Goal: Information Seeking & Learning: Learn about a topic

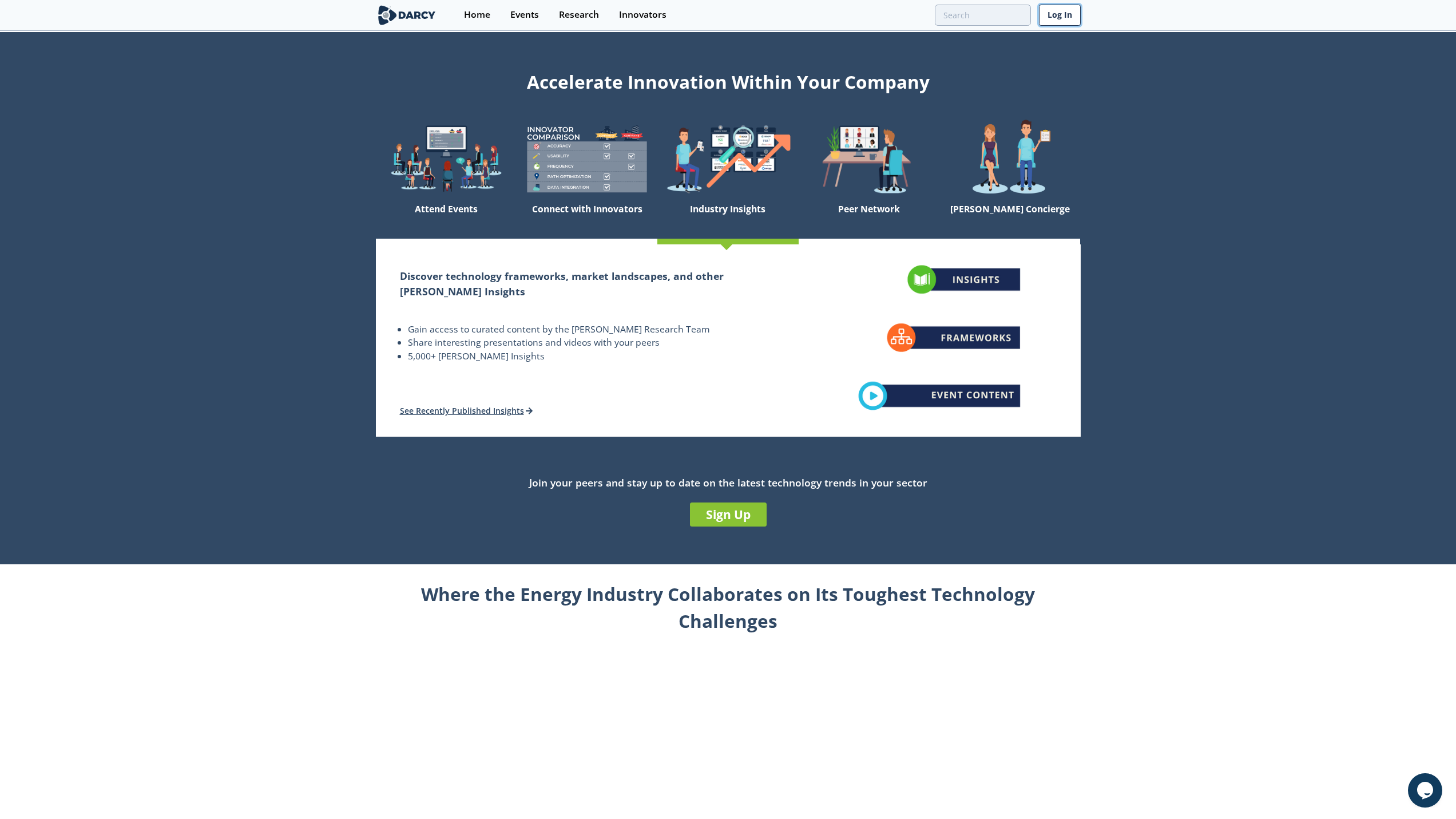
click at [1070, 15] on link "Log In" at bounding box center [1059, 15] width 42 height 21
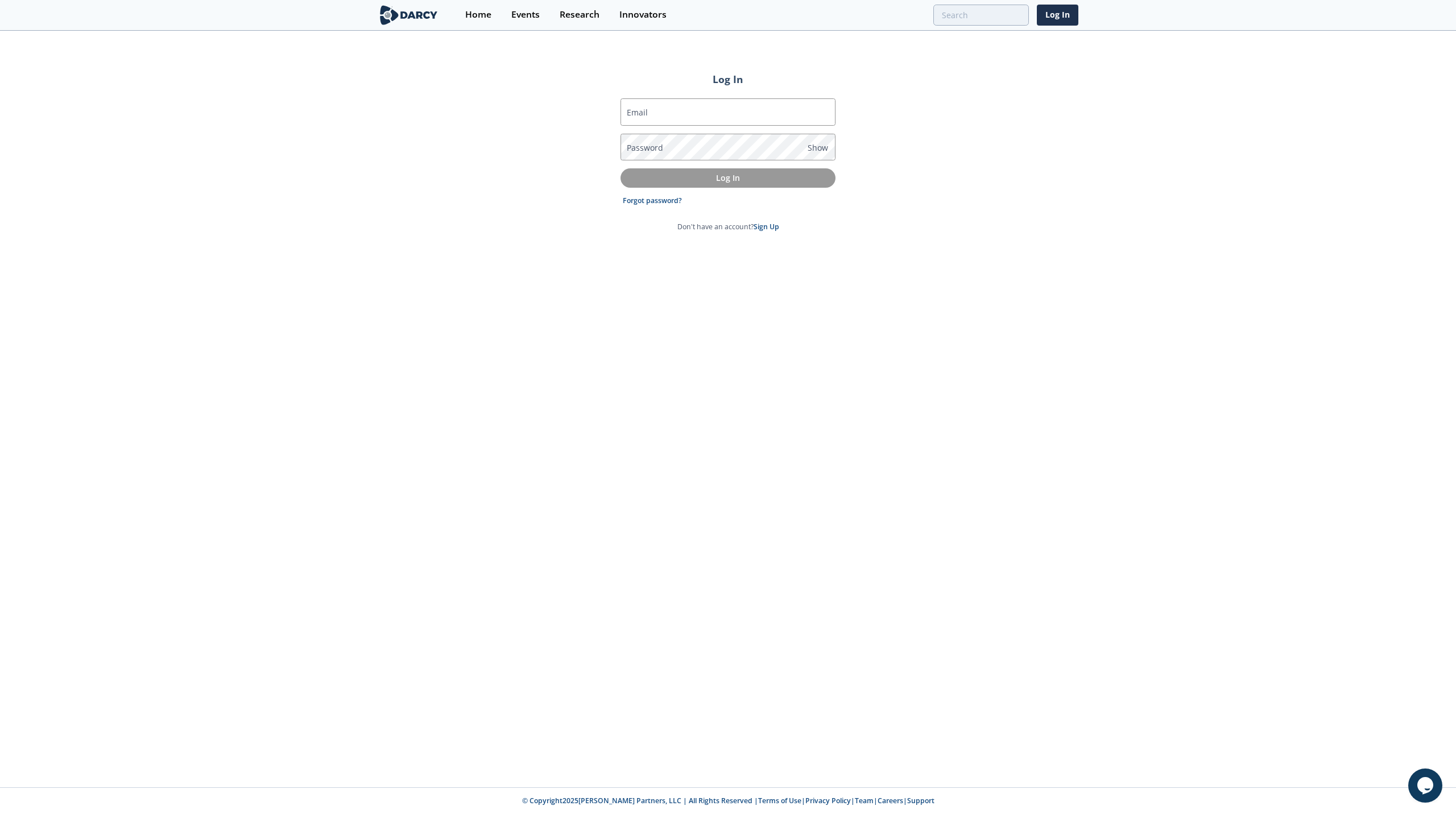
click at [1079, 81] on div "Log In Email Password Show Log In Forgot password? Don't have an account? Sign …" at bounding box center [728, 409] width 1456 height 755
click at [706, 108] on input "Email" at bounding box center [727, 112] width 215 height 28
paste input "[PERSON_NAME][EMAIL_ADDRESS][PERSON_NAME][DOMAIN_NAME]"
type input "[PERSON_NAME][EMAIL_ADDRESS][PERSON_NAME][DOMAIN_NAME]"
click at [763, 176] on p "Log In" at bounding box center [728, 177] width 199 height 12
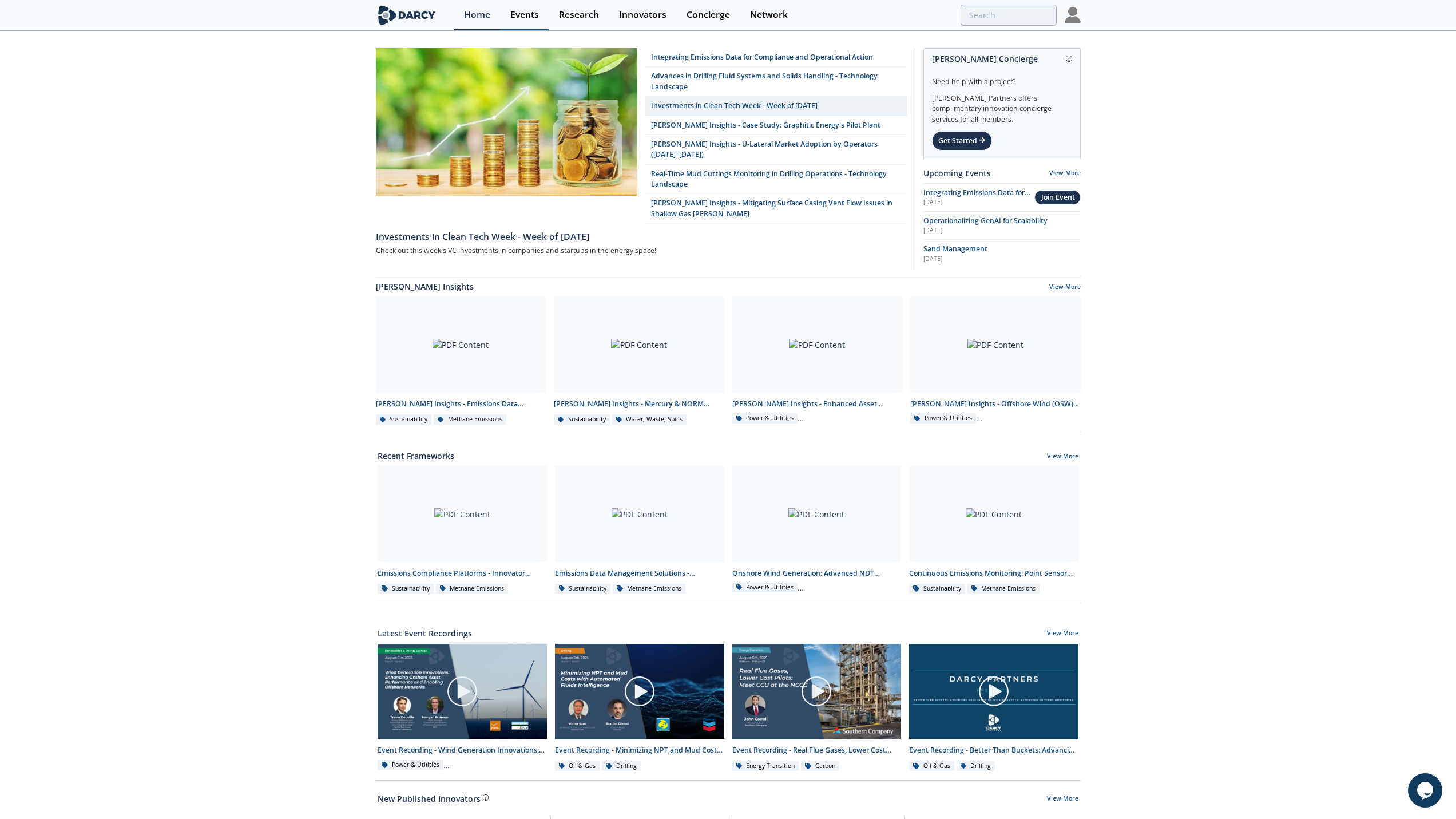
click at [524, 25] on link "Events" at bounding box center [524, 15] width 49 height 30
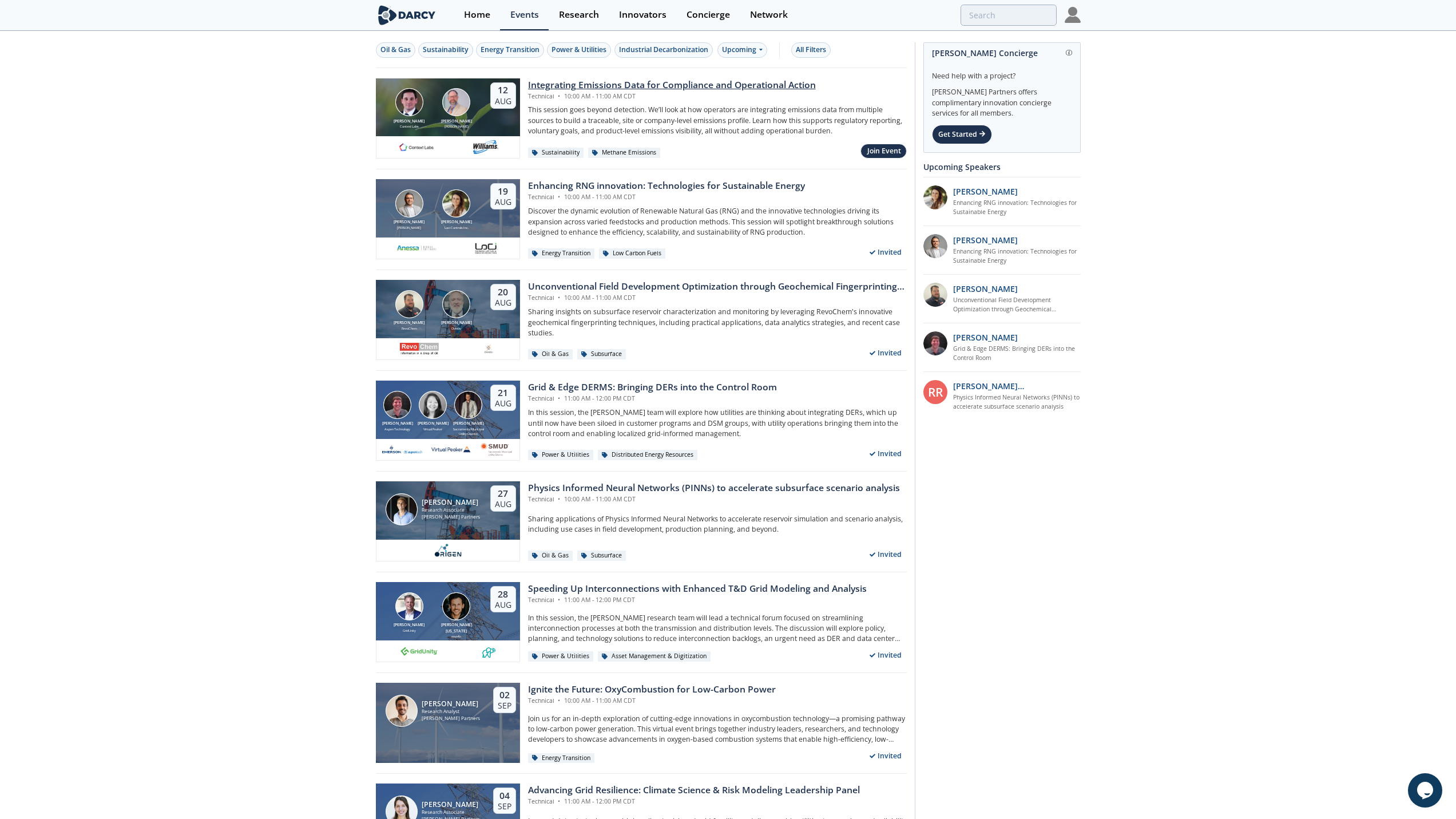
click at [721, 81] on div "Integrating Emissions Data for Compliance and Operational Action" at bounding box center [672, 85] width 288 height 14
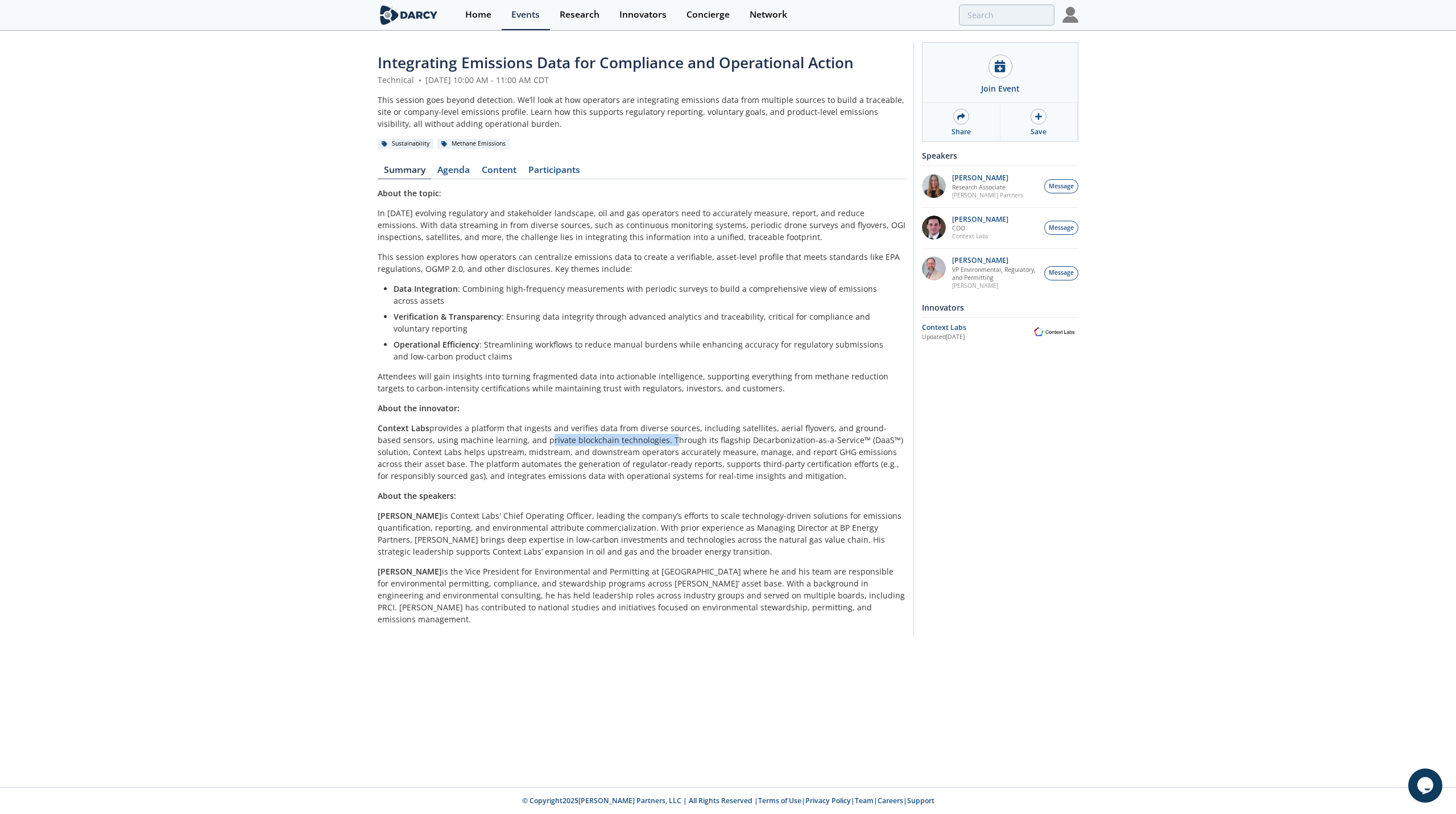
drag, startPoint x: 517, startPoint y: 442, endPoint x: 639, endPoint y: 442, distance: 122.0
click at [639, 442] on p "Context Labs provides a platform that ingests and verifies data from diverse so…" at bounding box center [641, 452] width 528 height 60
click at [717, 442] on p "Context Labs provides a platform that ingests and verifies data from diverse so…" at bounding box center [641, 452] width 528 height 60
drag, startPoint x: 716, startPoint y: 442, endPoint x: 821, endPoint y: 443, distance: 105.0
click at [821, 443] on p "Context Labs provides a platform that ingests and verifies data from diverse so…" at bounding box center [641, 452] width 528 height 60
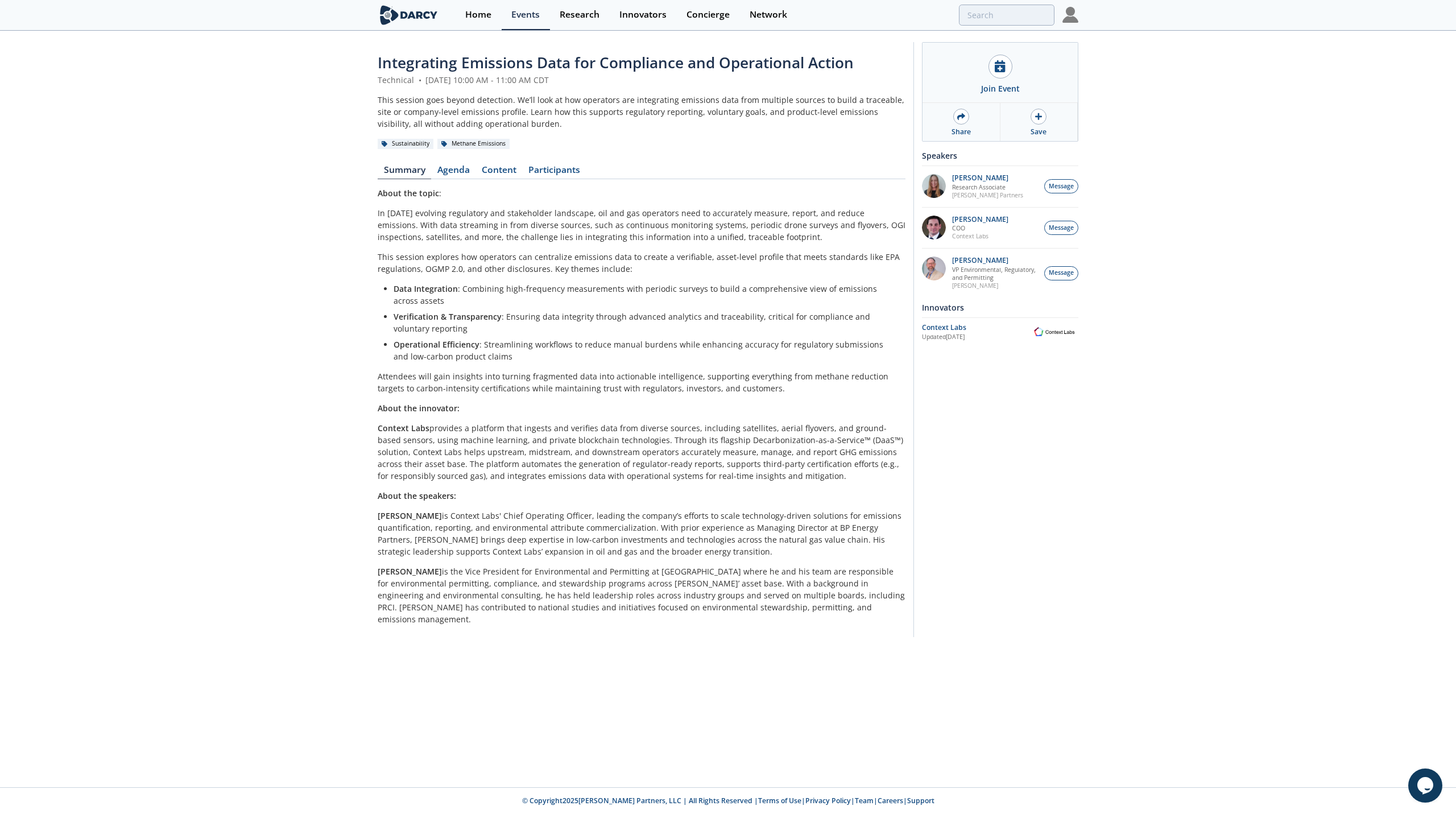
click at [663, 362] on li "Operational Efficiency : Streamlining workflows to reduce manual burdens while …" at bounding box center [645, 350] width 504 height 24
click at [490, 169] on link "Content" at bounding box center [499, 172] width 47 height 13
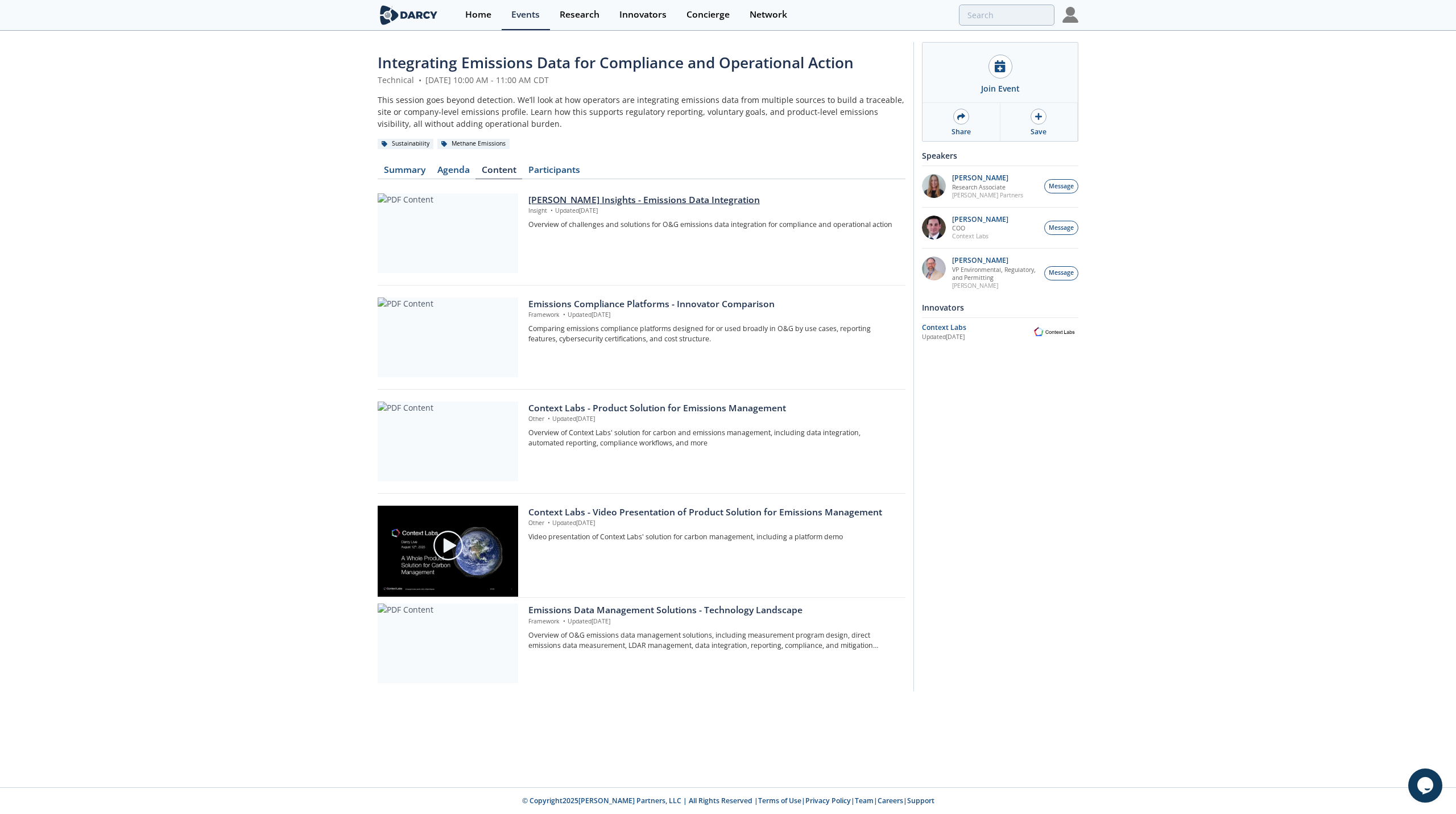
click at [676, 203] on div "[PERSON_NAME] Insights - Emissions Data Integration" at bounding box center [713, 200] width 369 height 13
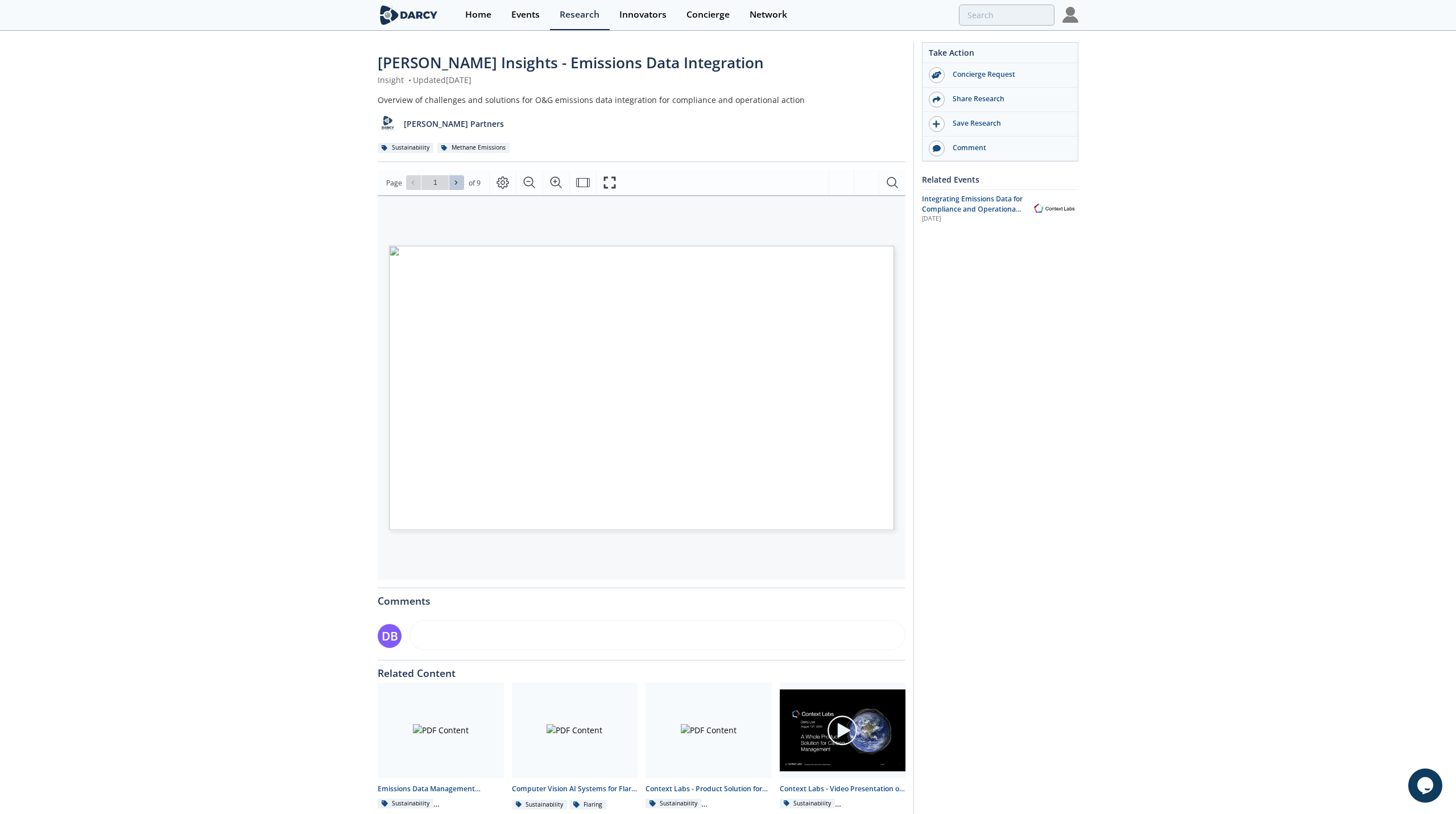
click at [458, 187] on span at bounding box center [457, 183] width 8 height 8
type input "2"
click at [458, 187] on span at bounding box center [457, 183] width 8 height 8
type input "3"
click at [463, 187] on button at bounding box center [456, 182] width 15 height 15
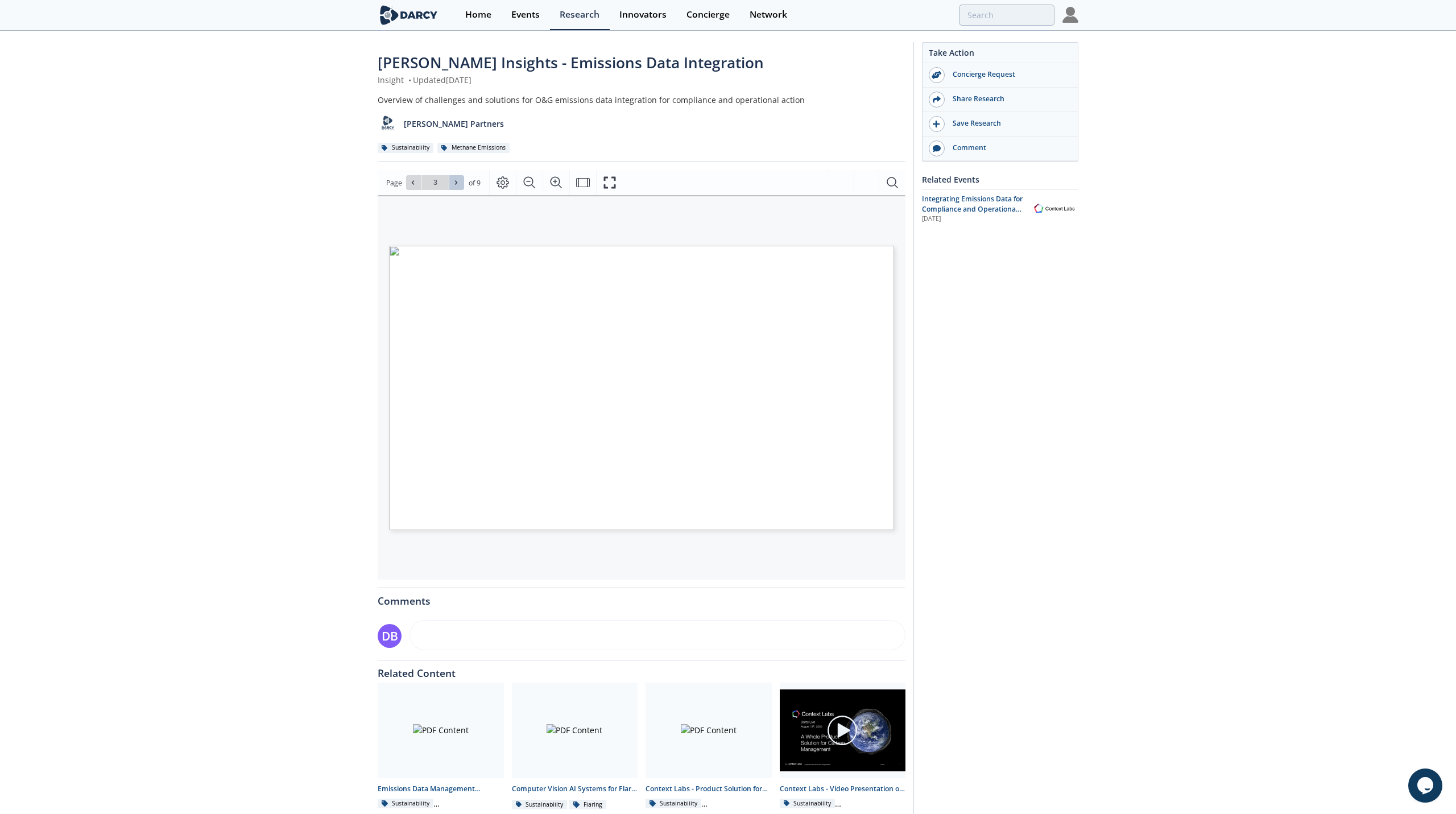
type input "4"
click at [460, 182] on button at bounding box center [456, 182] width 15 height 15
click at [412, 186] on icon at bounding box center [413, 183] width 7 height 7
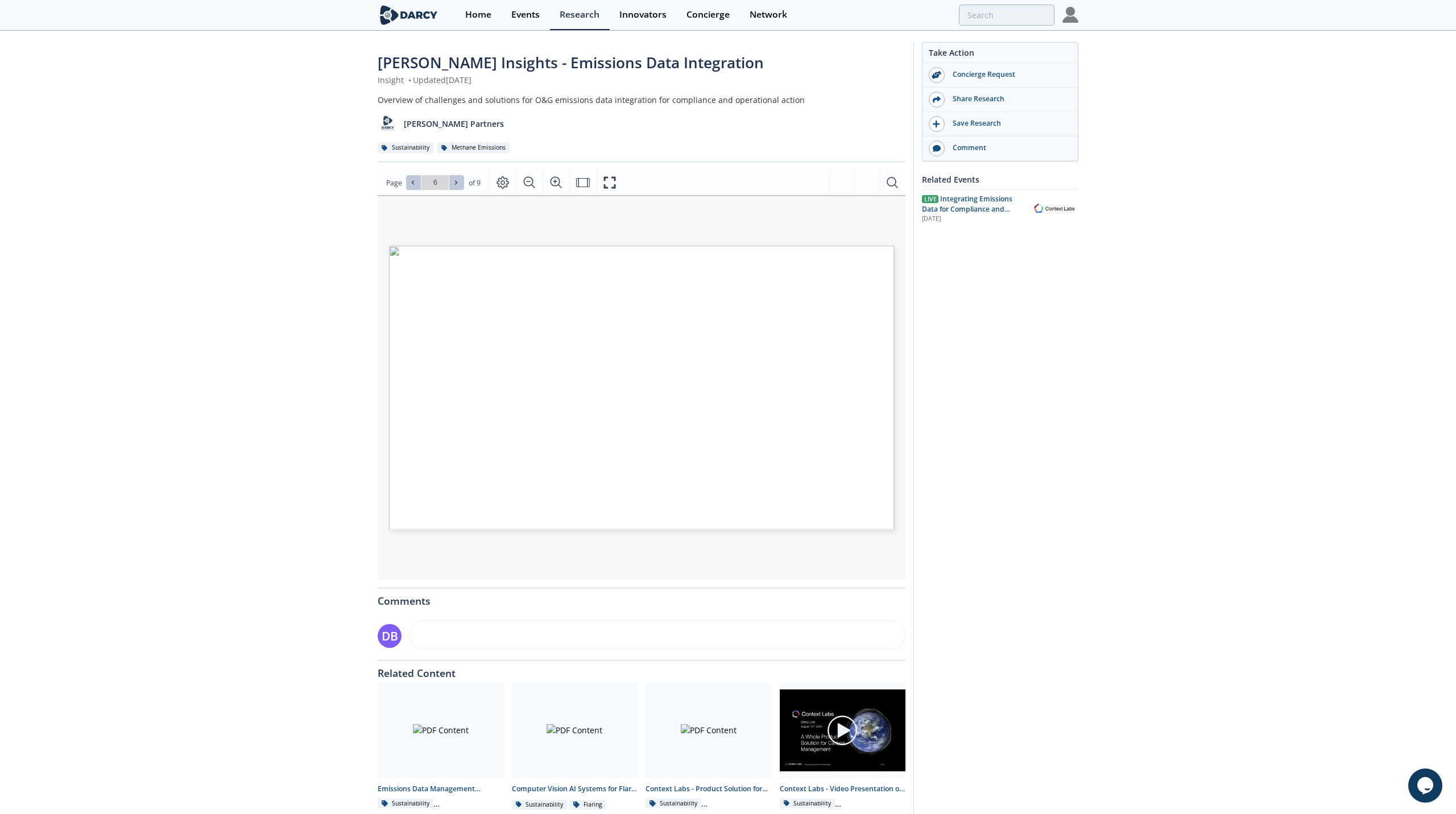
click at [412, 186] on icon at bounding box center [413, 183] width 7 height 7
type input "4"
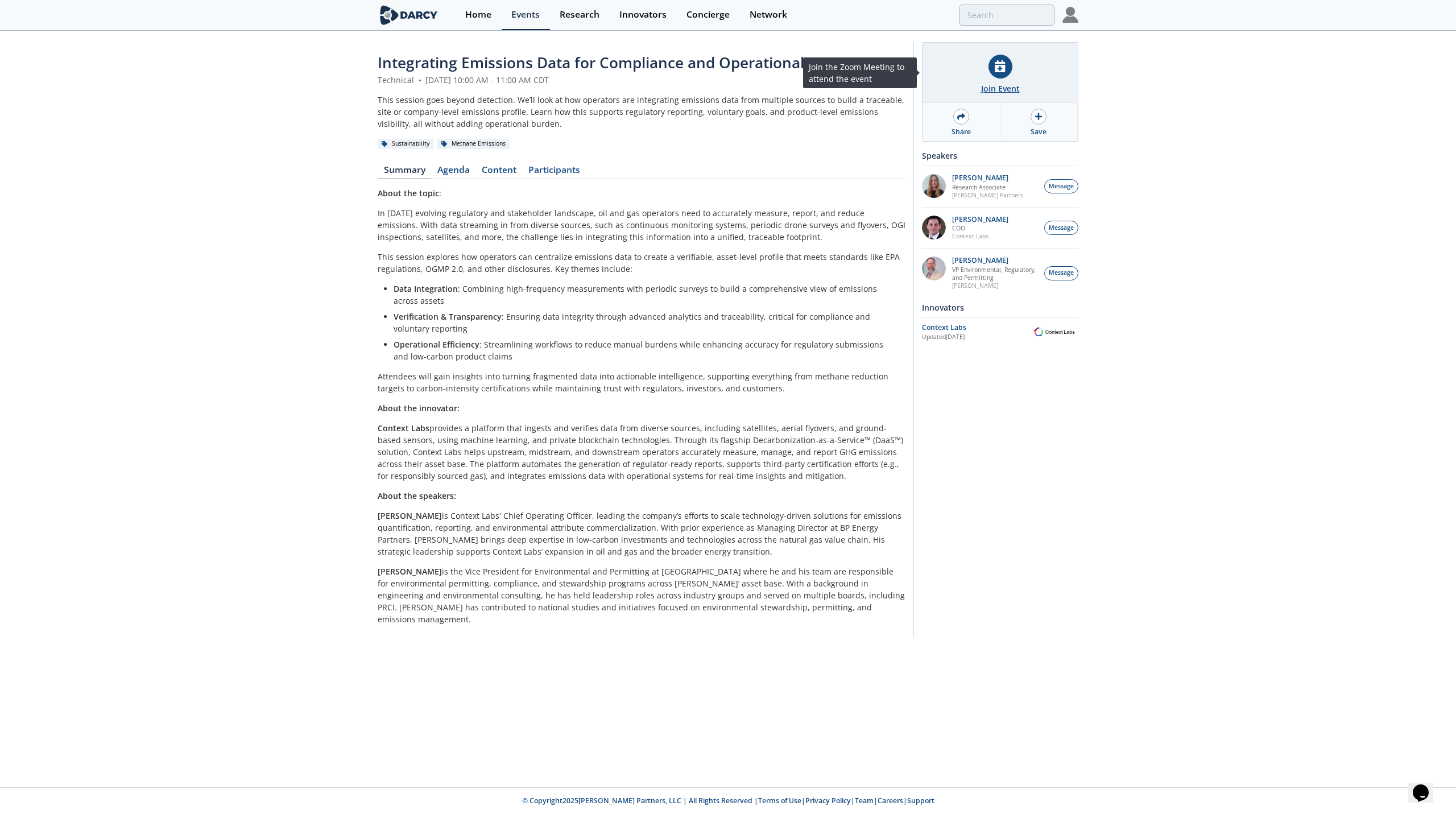
click at [1004, 64] on icon at bounding box center [999, 66] width 10 height 12
